Goal: Task Accomplishment & Management: Manage account settings

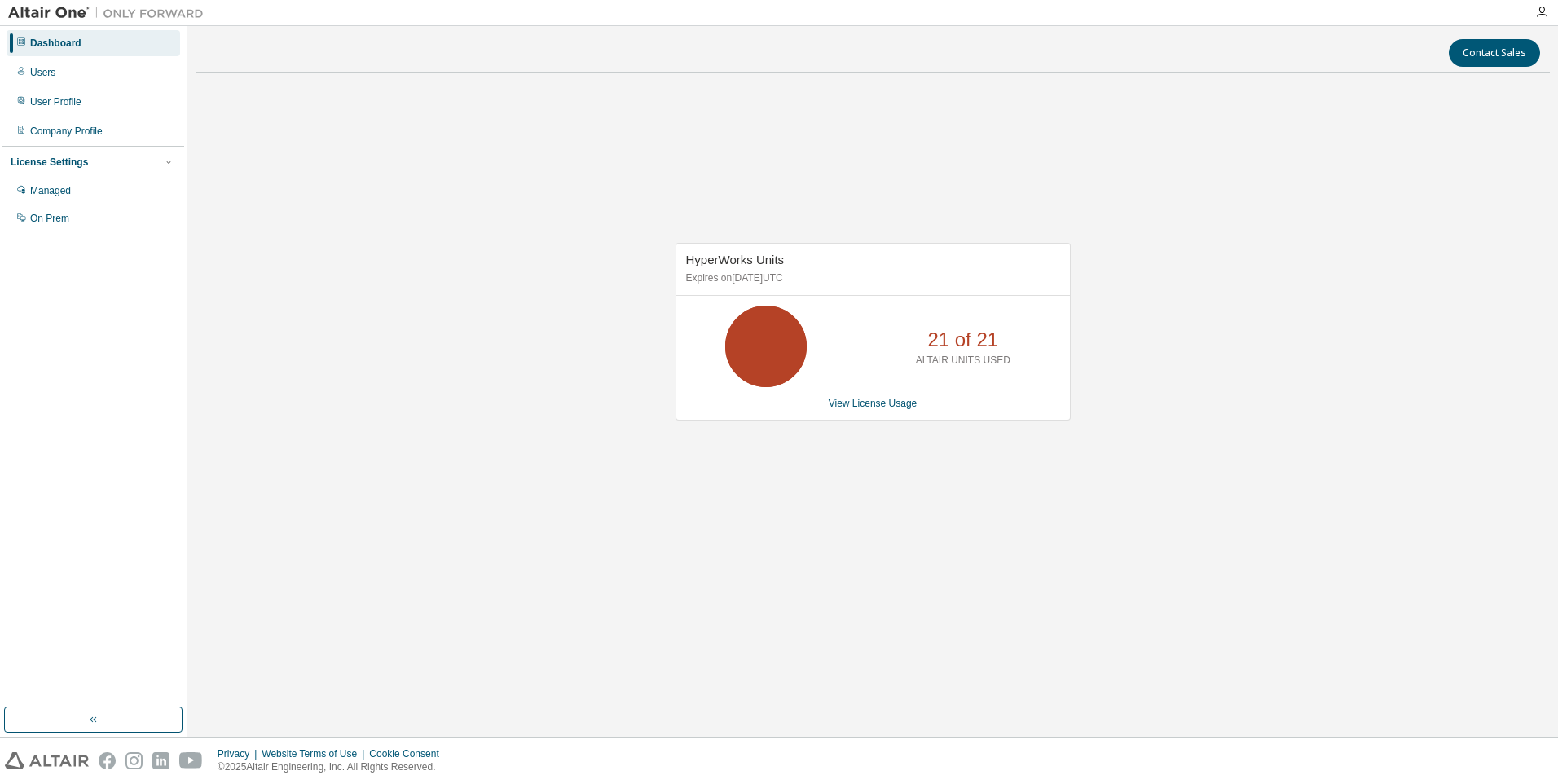
click at [620, 453] on div "HyperWorks Units Expires on January 17, 2026 UTC 21 of 21 ALTAIR UNITS USED Vie…" at bounding box center [872, 340] width 1354 height 509
click at [62, 109] on div "User Profile" at bounding box center [93, 101] width 174 height 26
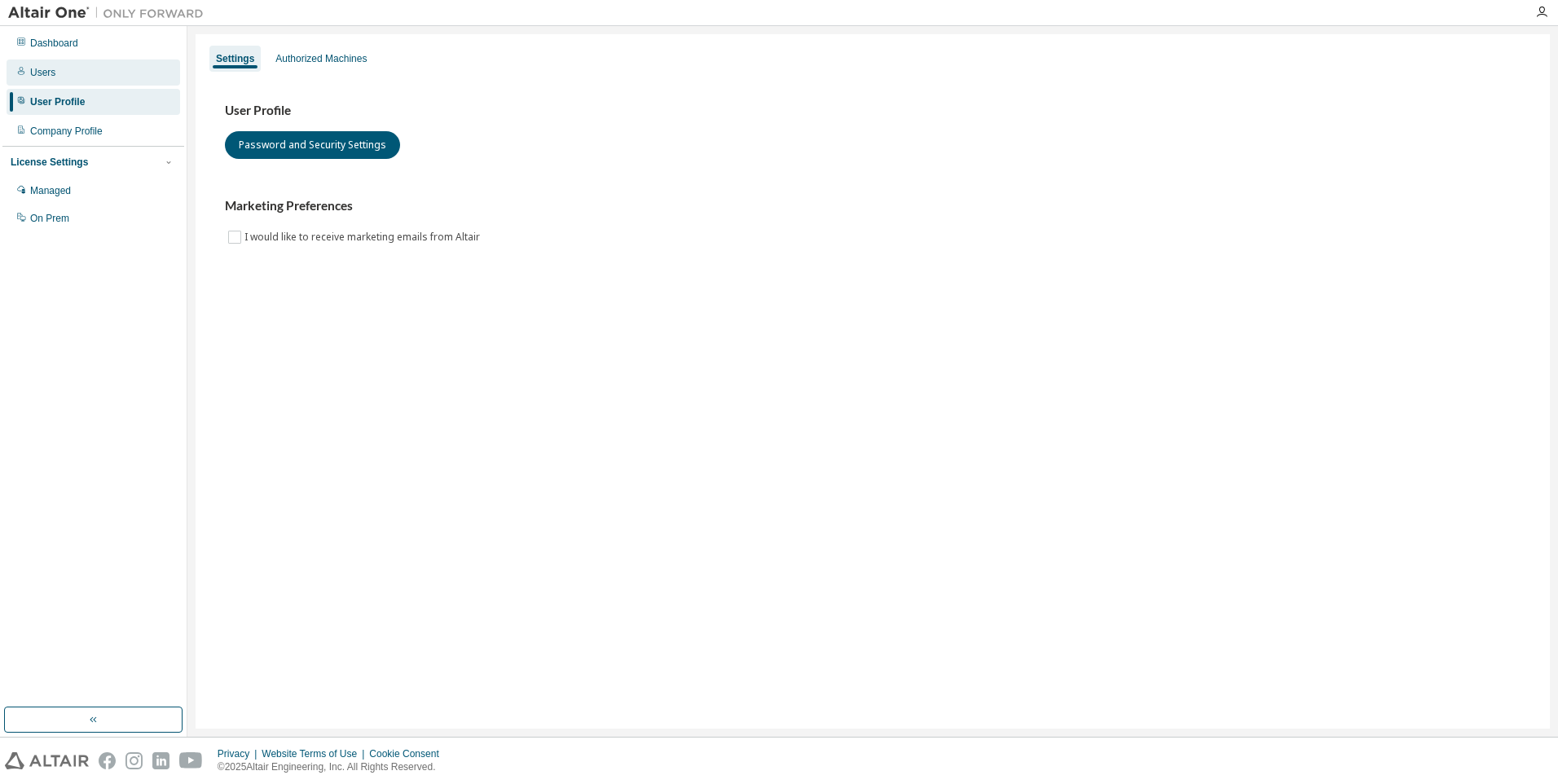
click at [69, 72] on div "Users" at bounding box center [93, 72] width 174 height 26
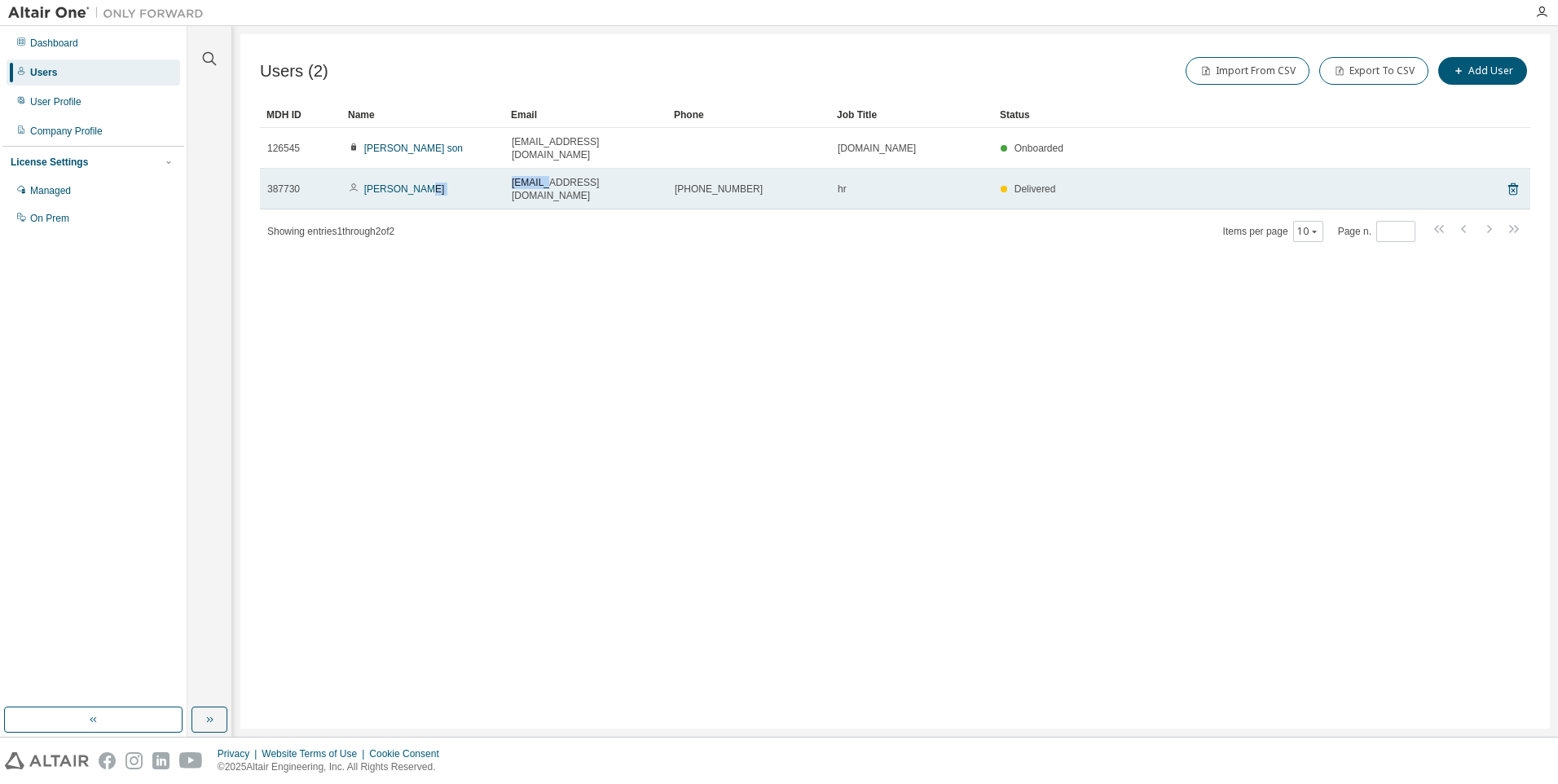
drag, startPoint x: 550, startPoint y: 174, endPoint x: 504, endPoint y: 174, distance: 46.0
click at [504, 174] on tr "387730 minwoo jeon minwook.jeon@infac.com 010-7220-4973 hr Delivered" at bounding box center [895, 189] width 1270 height 41
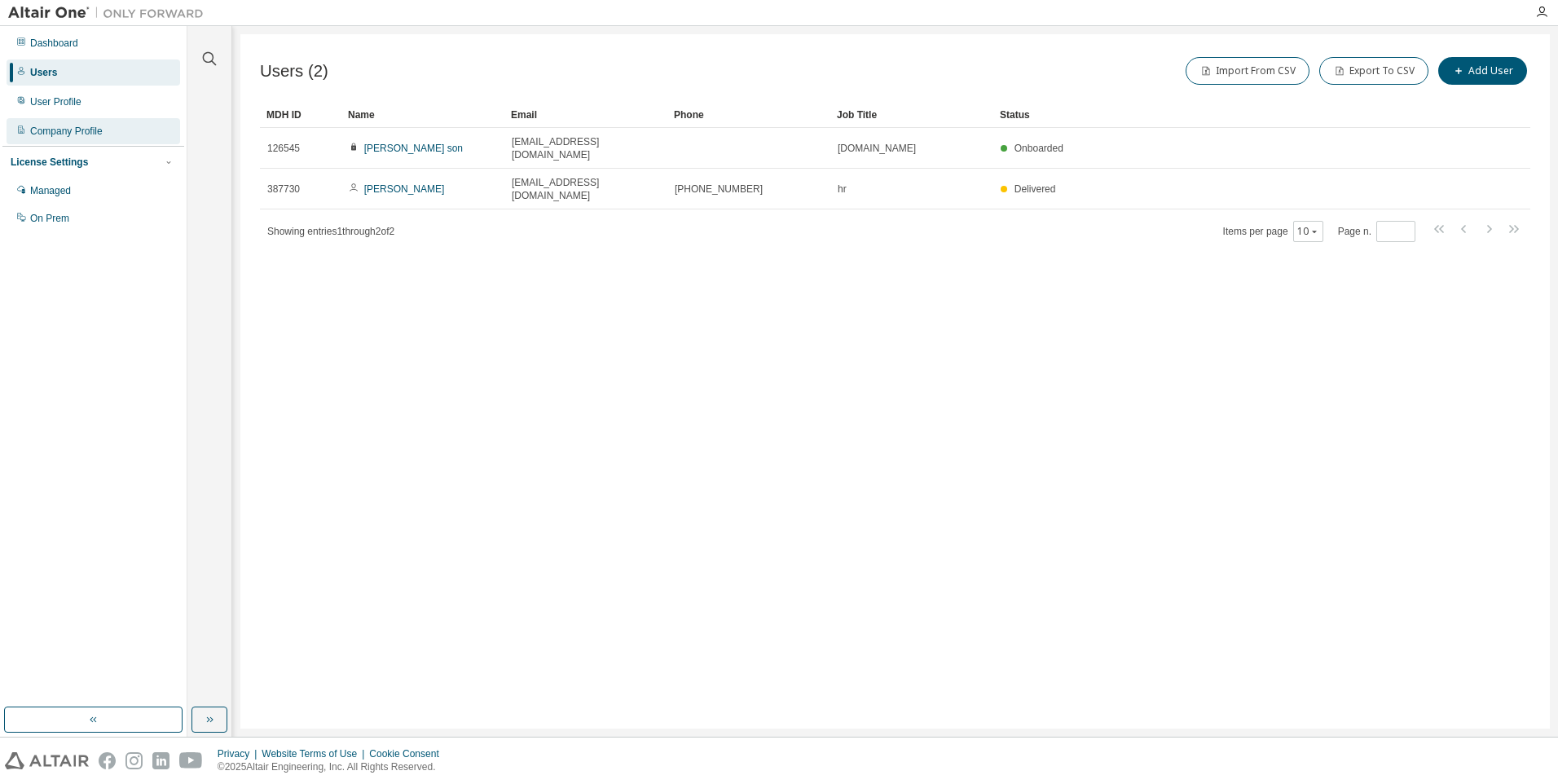
click at [78, 139] on div "Company Profile" at bounding box center [93, 131] width 174 height 26
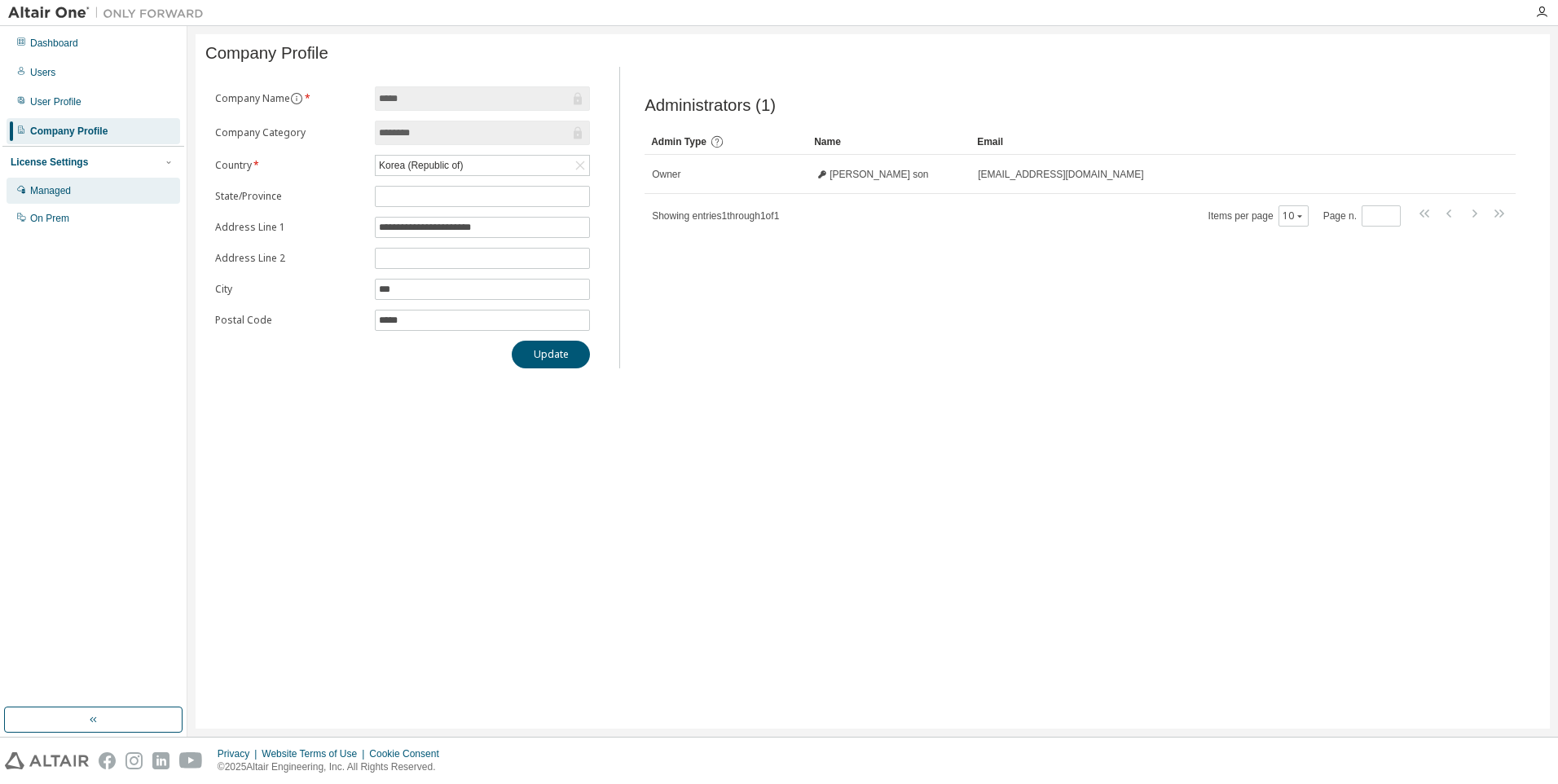
click at [68, 191] on div "Managed" at bounding box center [51, 190] width 41 height 13
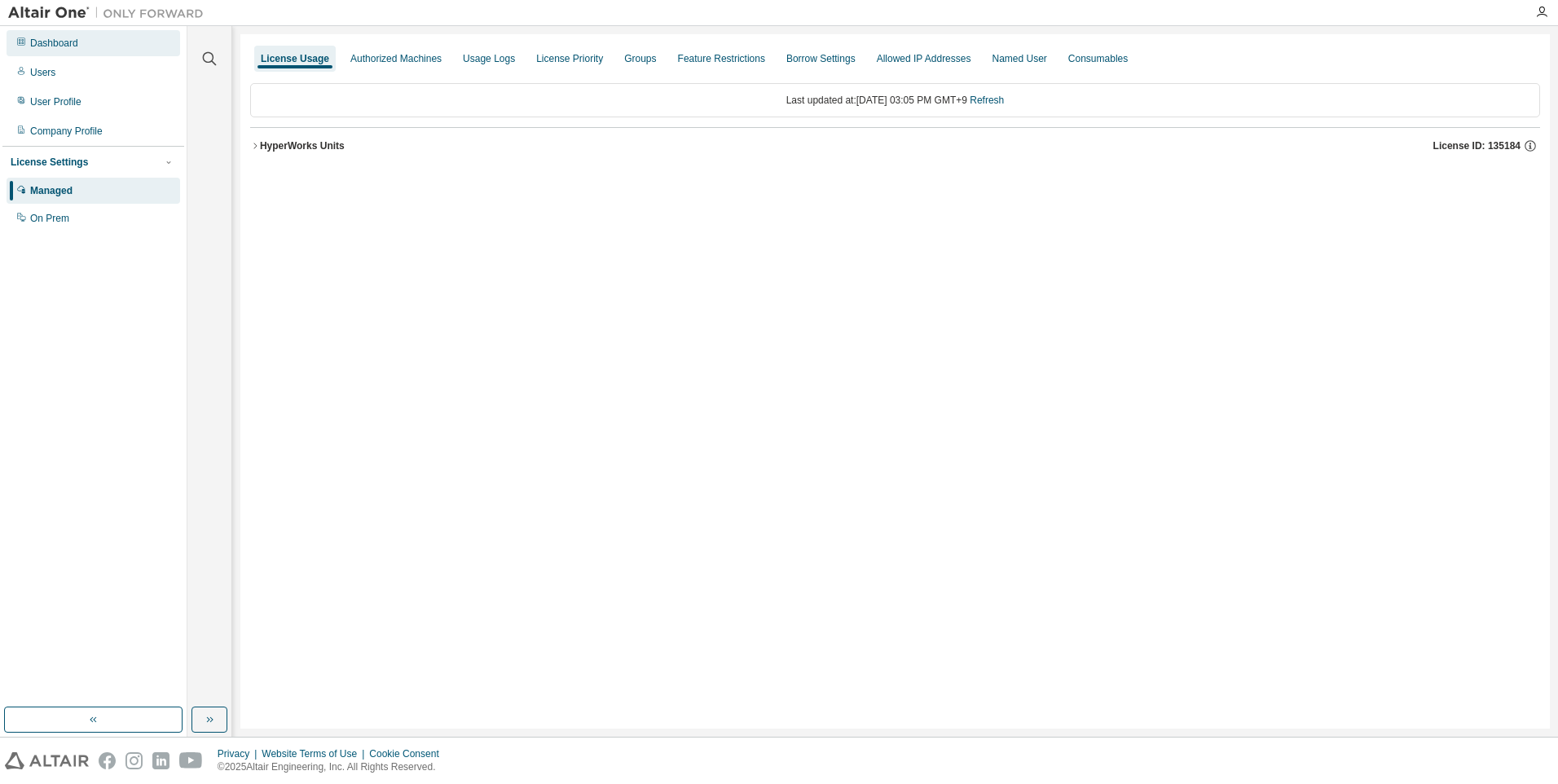
click at [74, 53] on div "Dashboard" at bounding box center [93, 43] width 174 height 26
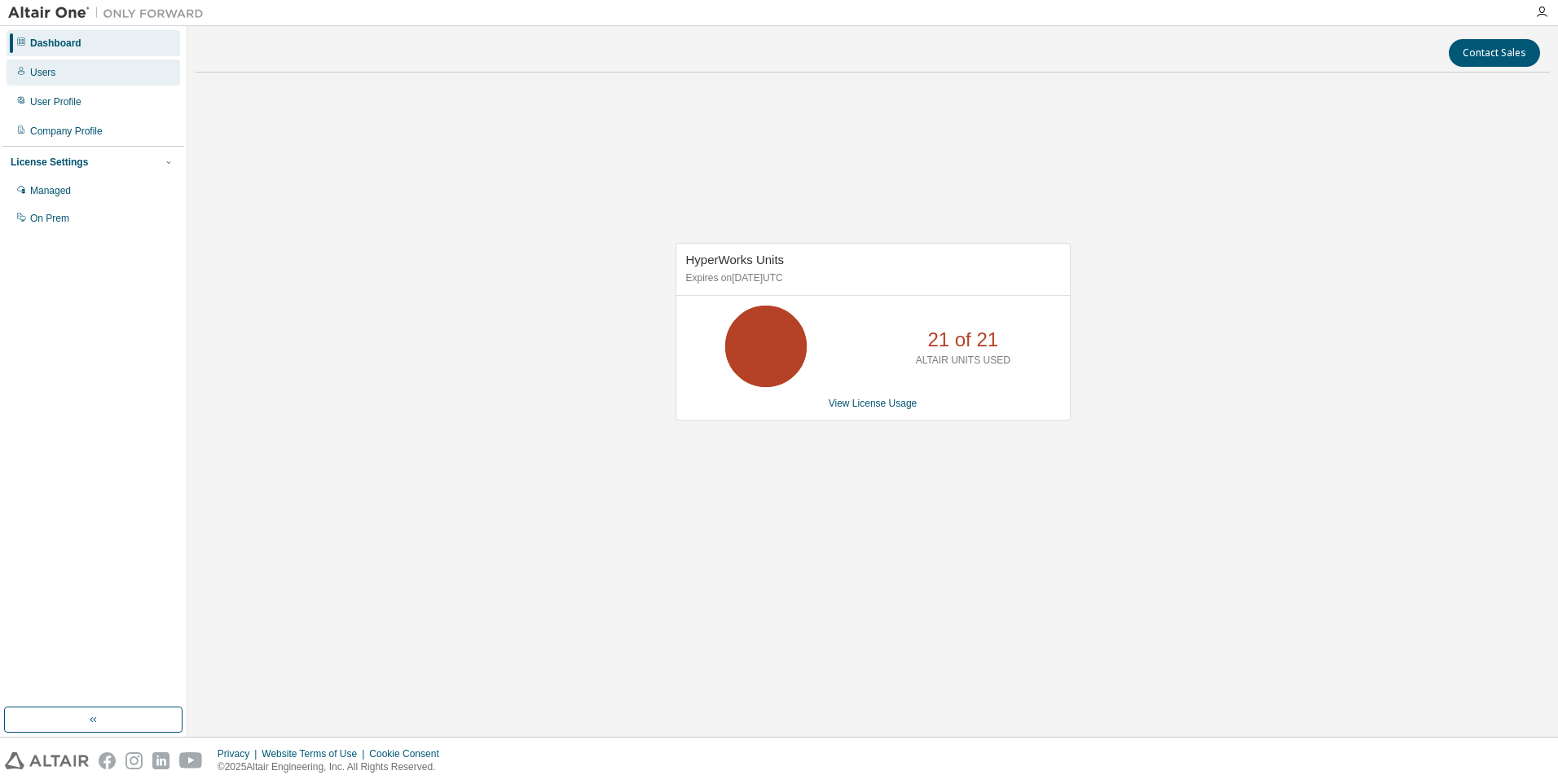
click at [73, 70] on div "Users" at bounding box center [93, 72] width 174 height 26
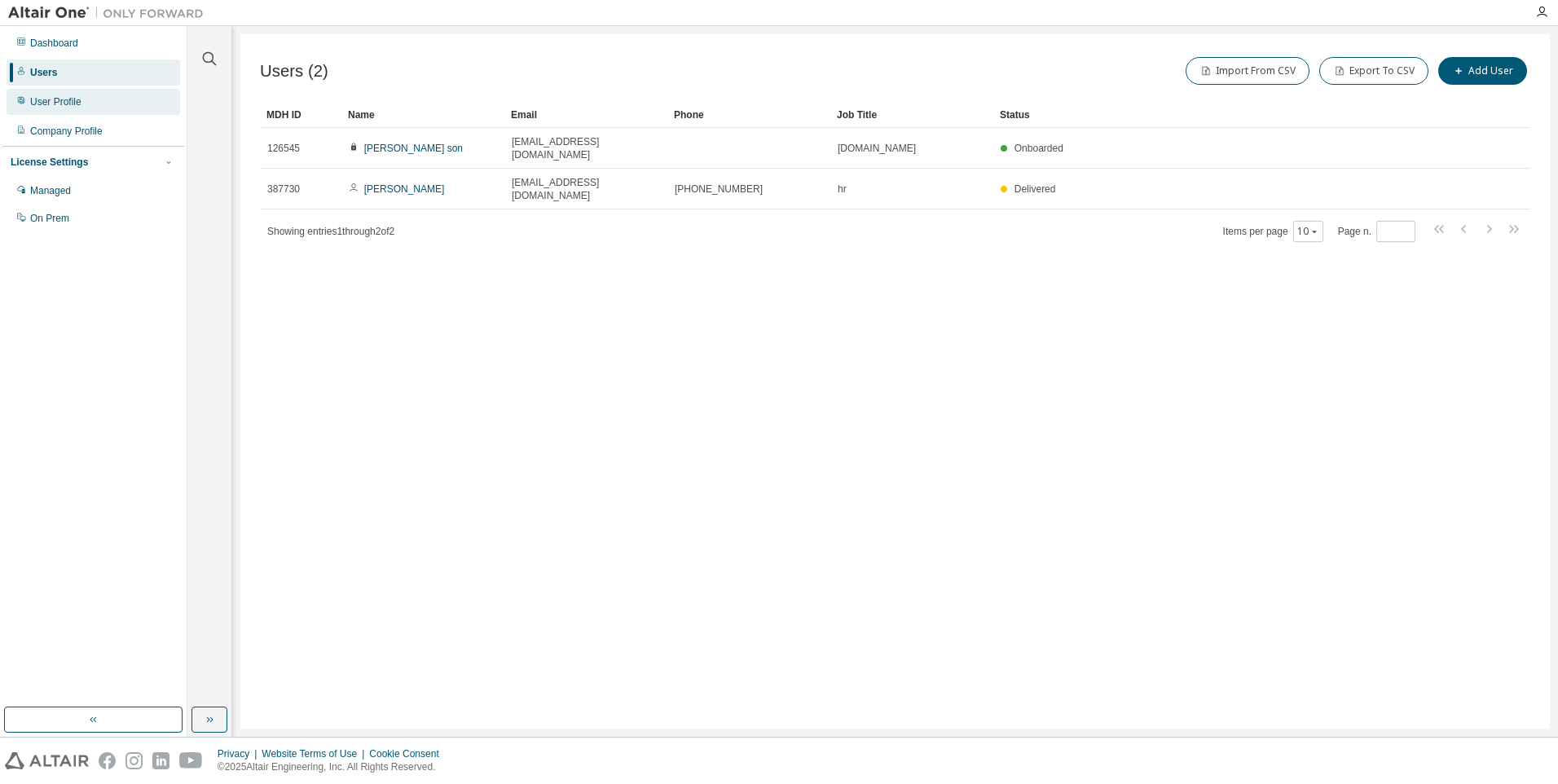
click at [71, 101] on div "User Profile" at bounding box center [56, 101] width 52 height 13
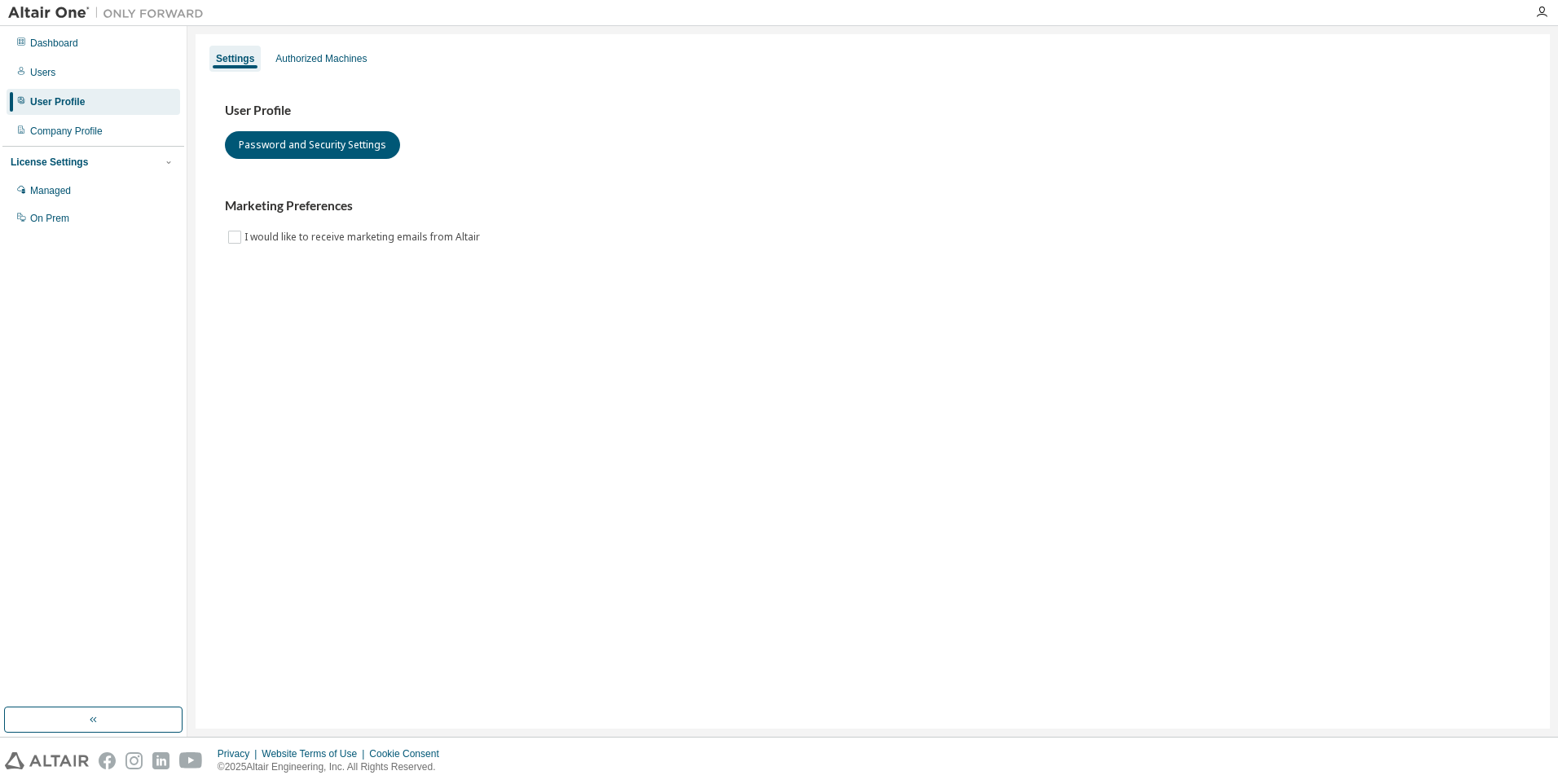
click at [311, 41] on div "Settings Authorized Machines User Profile Password and Security Settings Market…" at bounding box center [872, 381] width 1354 height 694
click at [311, 62] on div "Authorized Machines" at bounding box center [321, 59] width 92 height 13
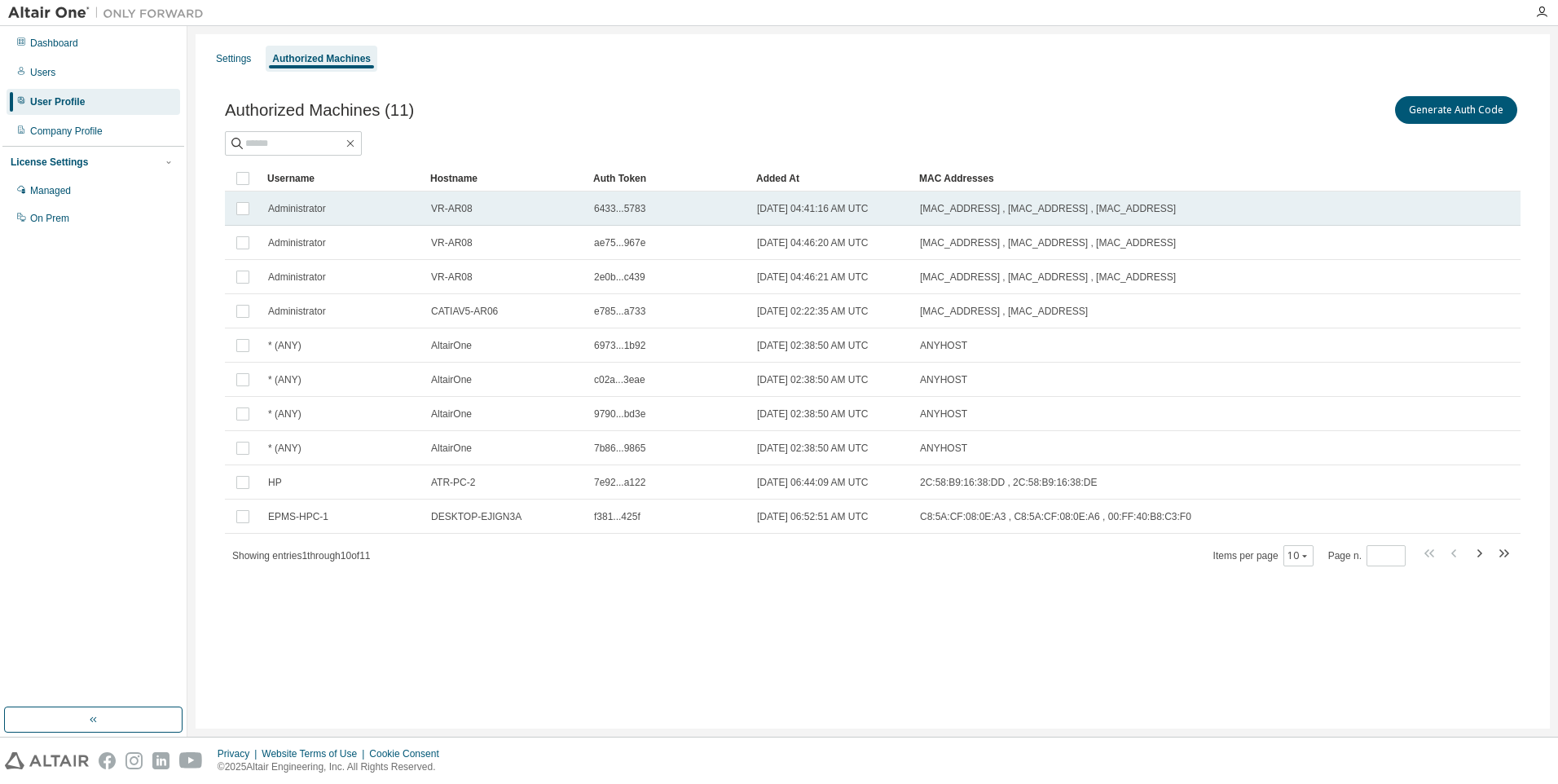
drag, startPoint x: 887, startPoint y: 305, endPoint x: 321, endPoint y: 217, distance: 572.8
click at [321, 217] on tbody "Administrator VR-AR08 6433...5783 2019-04-12 04:41:16 AM UTC D8:9D:67:C6:8F:81 …" at bounding box center [872, 362] width 1295 height 342
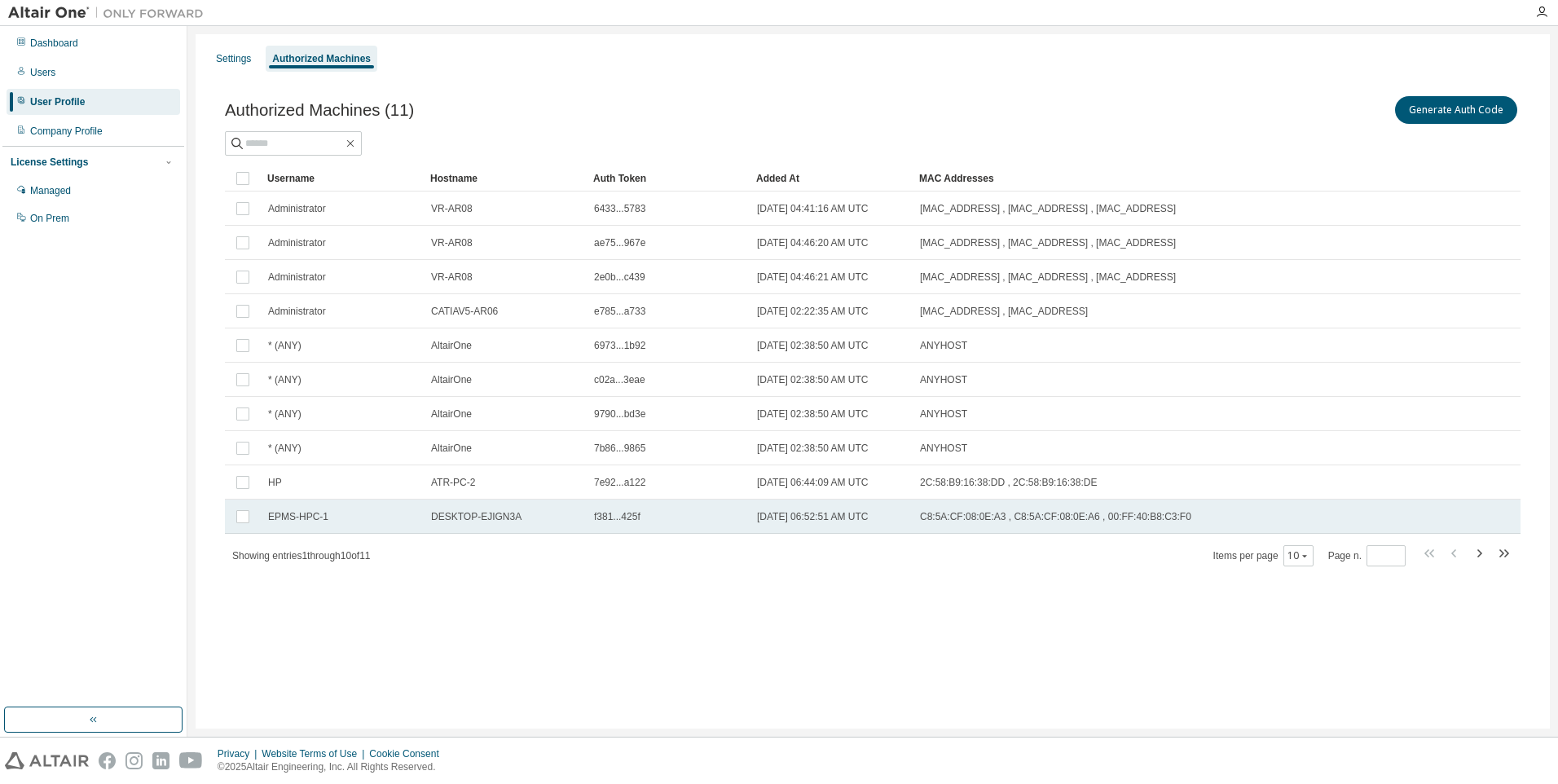
click at [764, 508] on td "2025-08-28 06:52:51 AM UTC" at bounding box center [831, 516] width 163 height 34
click at [486, 529] on td "DESKTOP-EJIGN3A" at bounding box center [505, 516] width 163 height 34
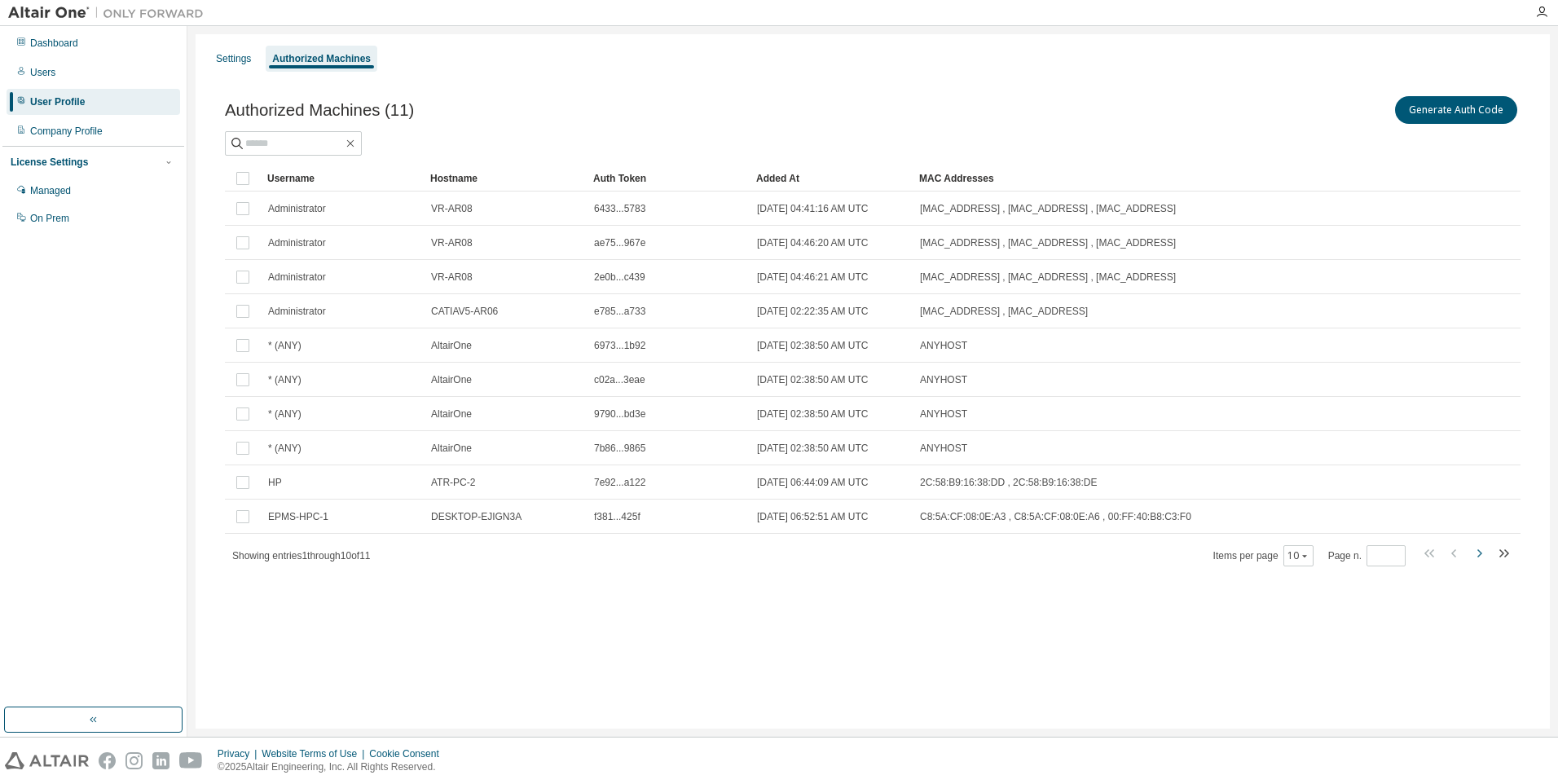
click at [1481, 547] on icon "button" at bounding box center [1479, 554] width 20 height 20
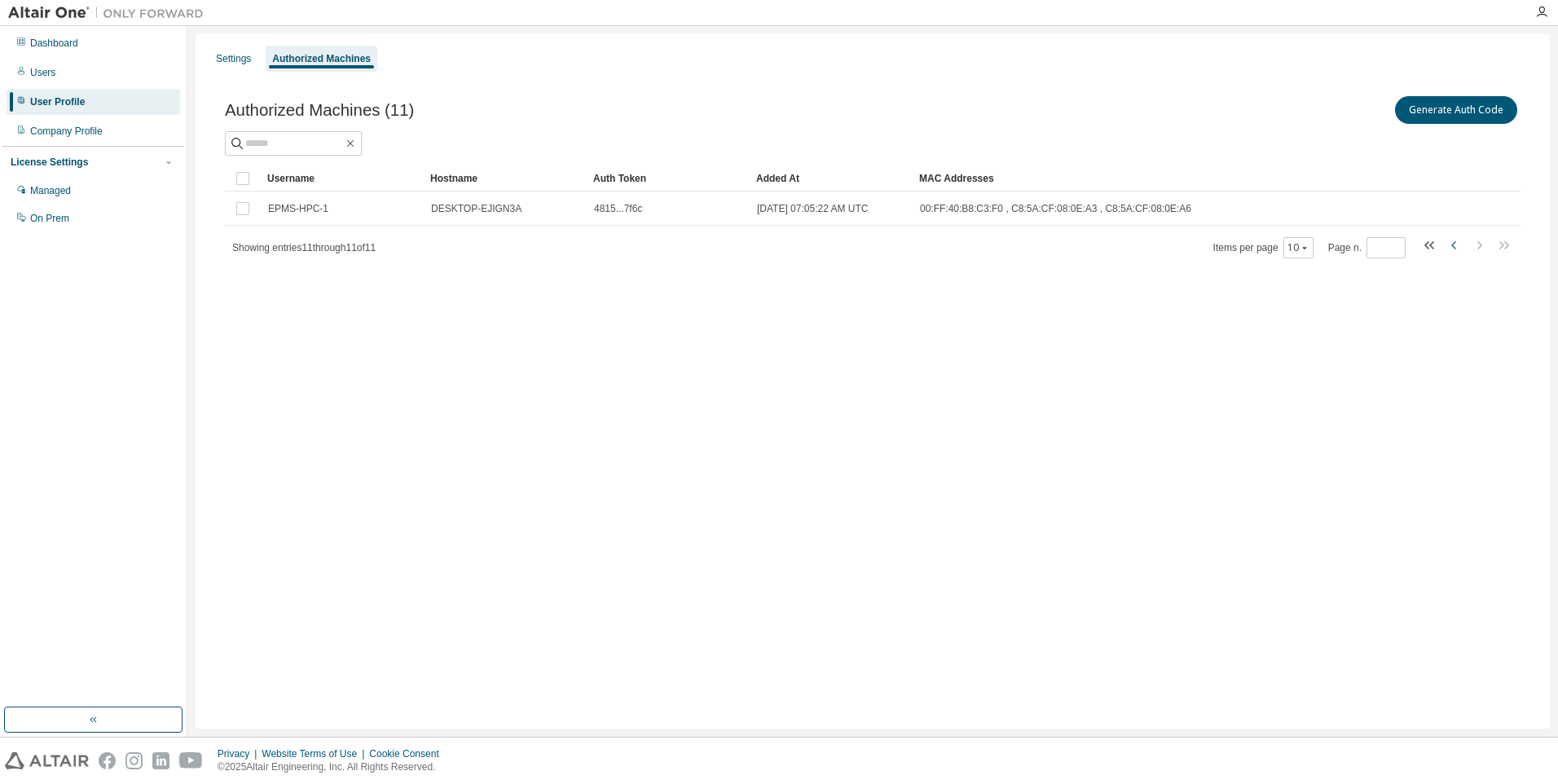
click at [1450, 254] on icon "button" at bounding box center [1455, 246] width 20 height 20
type input "*"
